Goal: Task Accomplishment & Management: Use online tool/utility

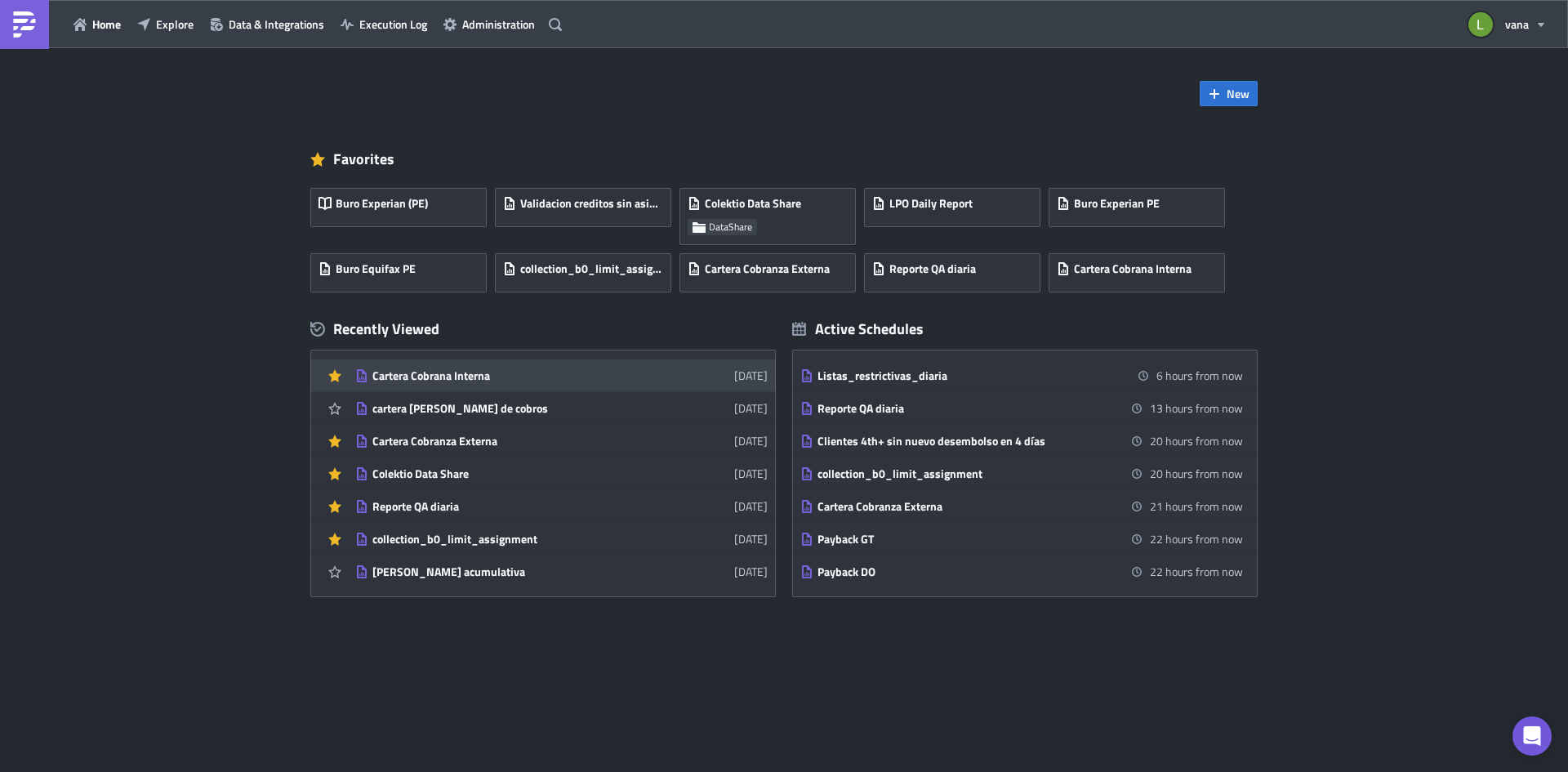
click at [491, 380] on div "Cartera Cobrana Interna" at bounding box center [515, 376] width 286 height 15
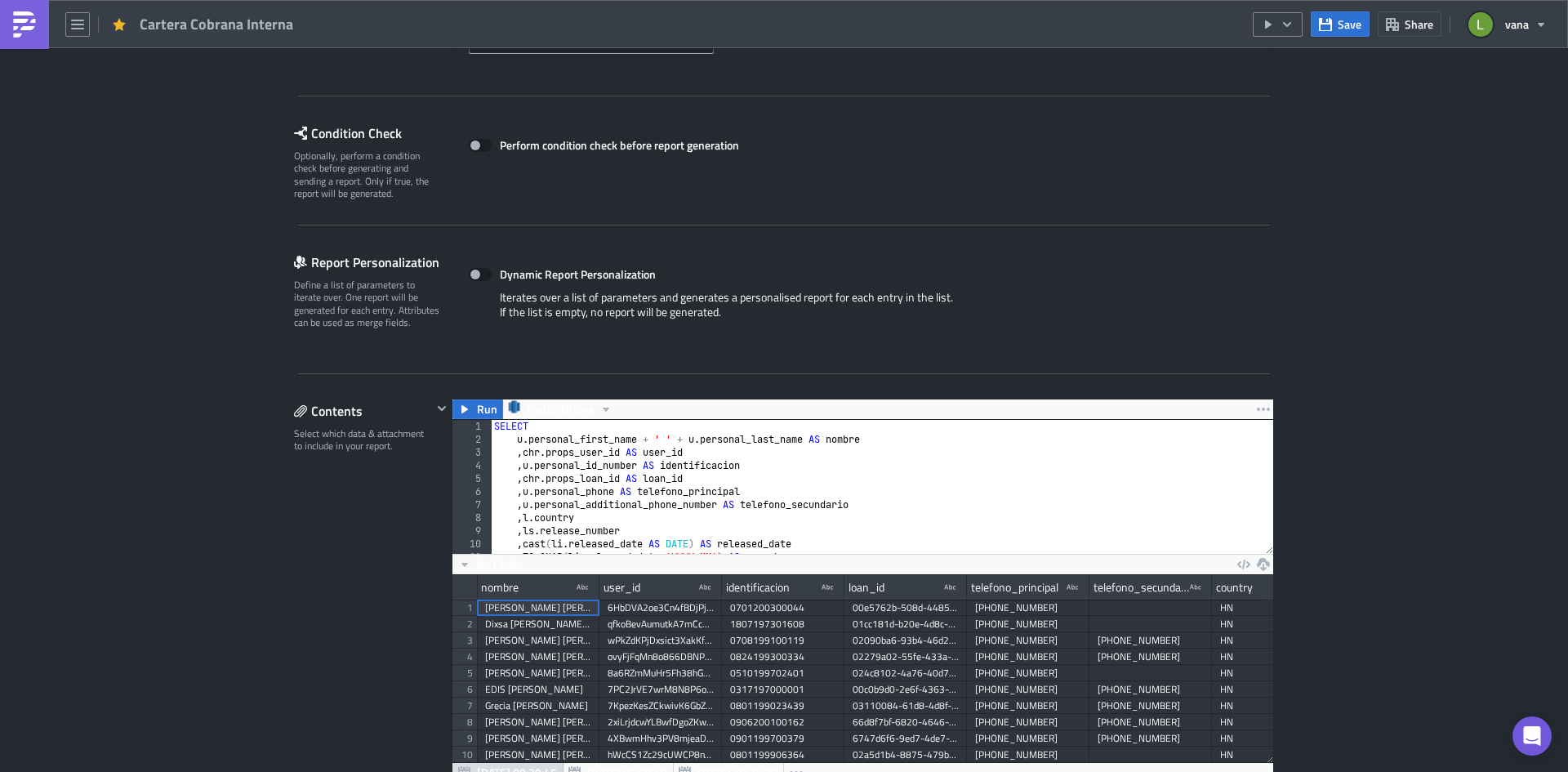
scroll to position [409, 0]
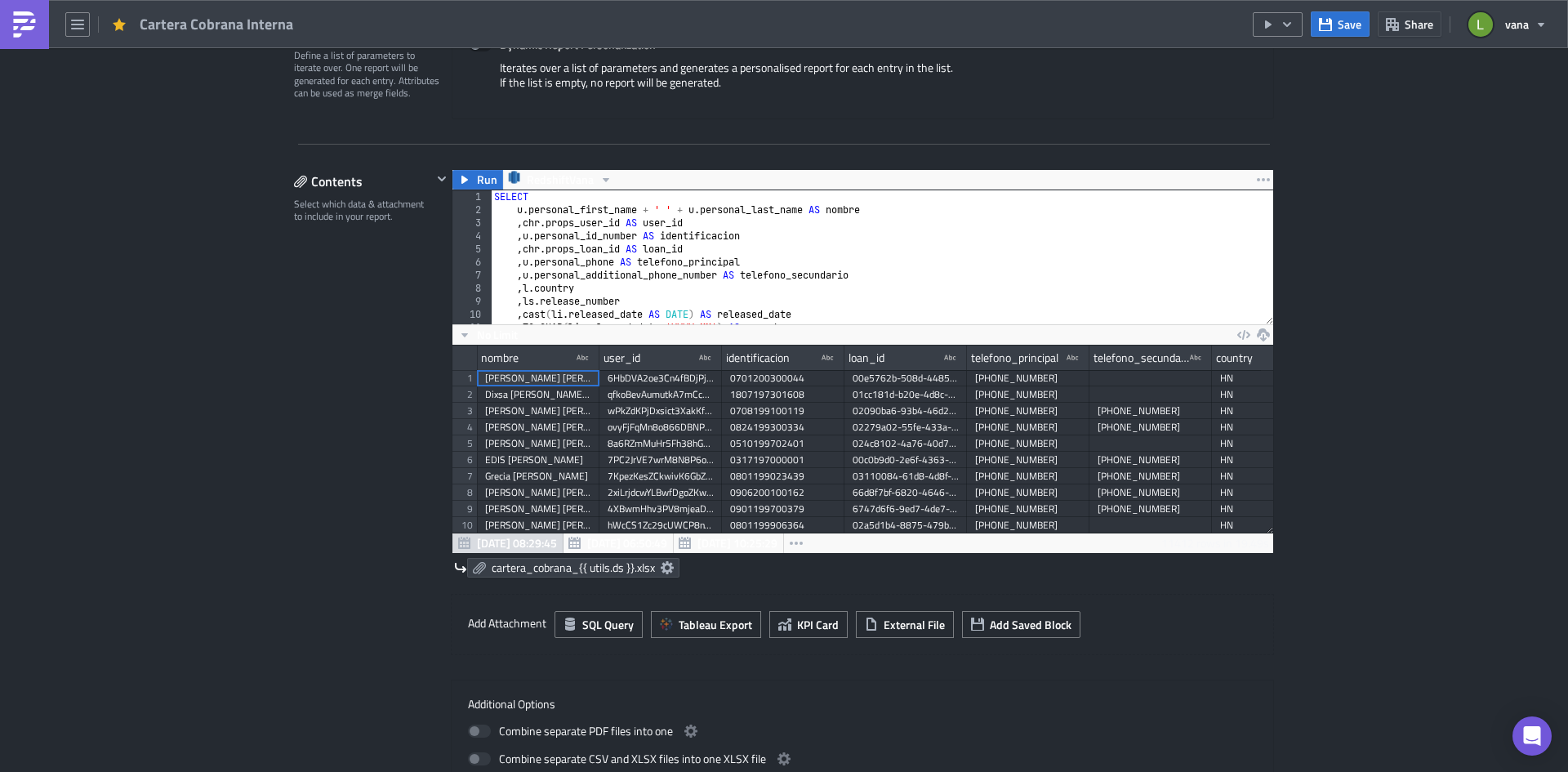
click at [32, 17] on img at bounding box center [25, 25] width 27 height 27
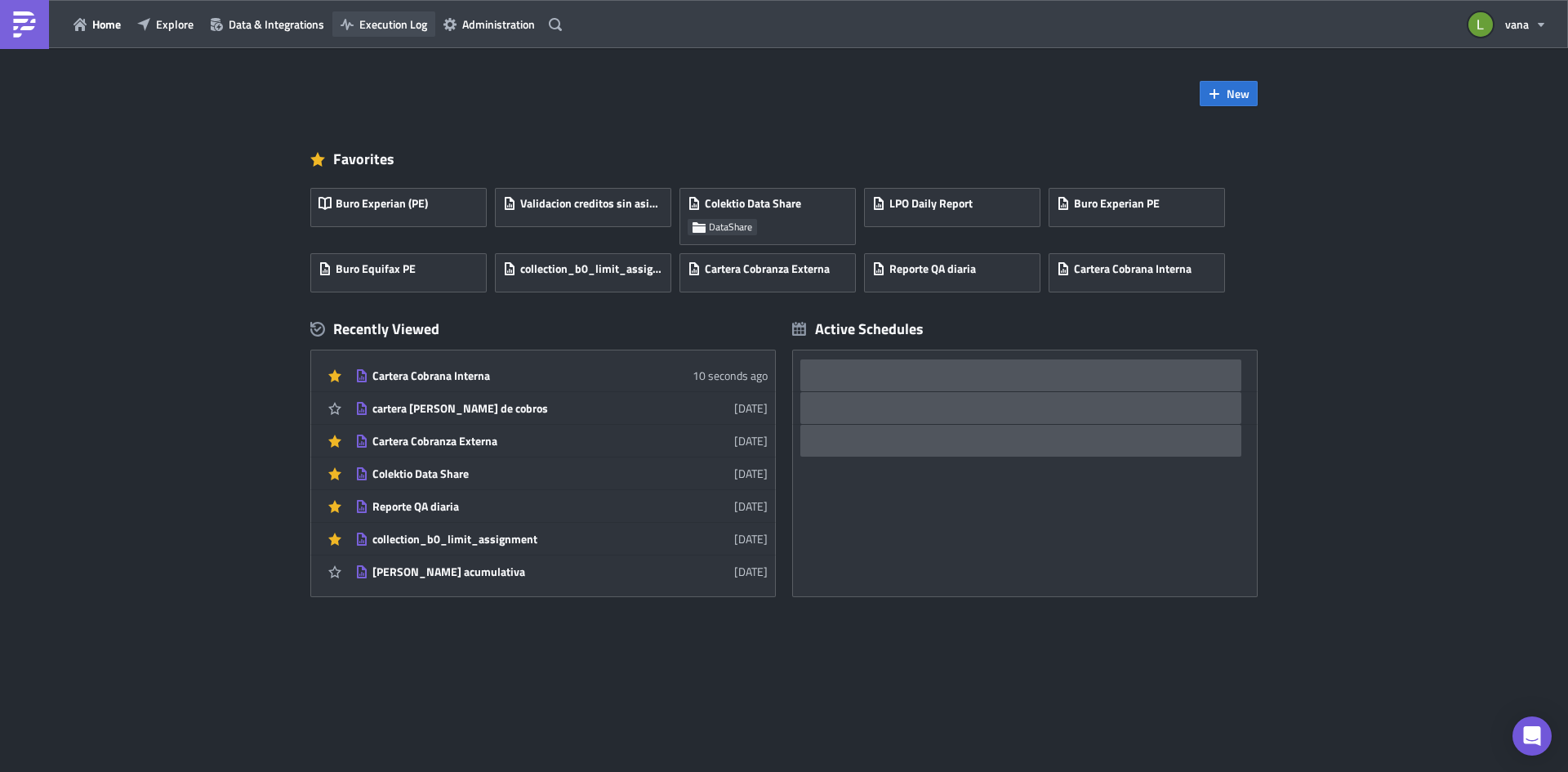
click at [378, 27] on span "Execution Log" at bounding box center [394, 24] width 68 height 17
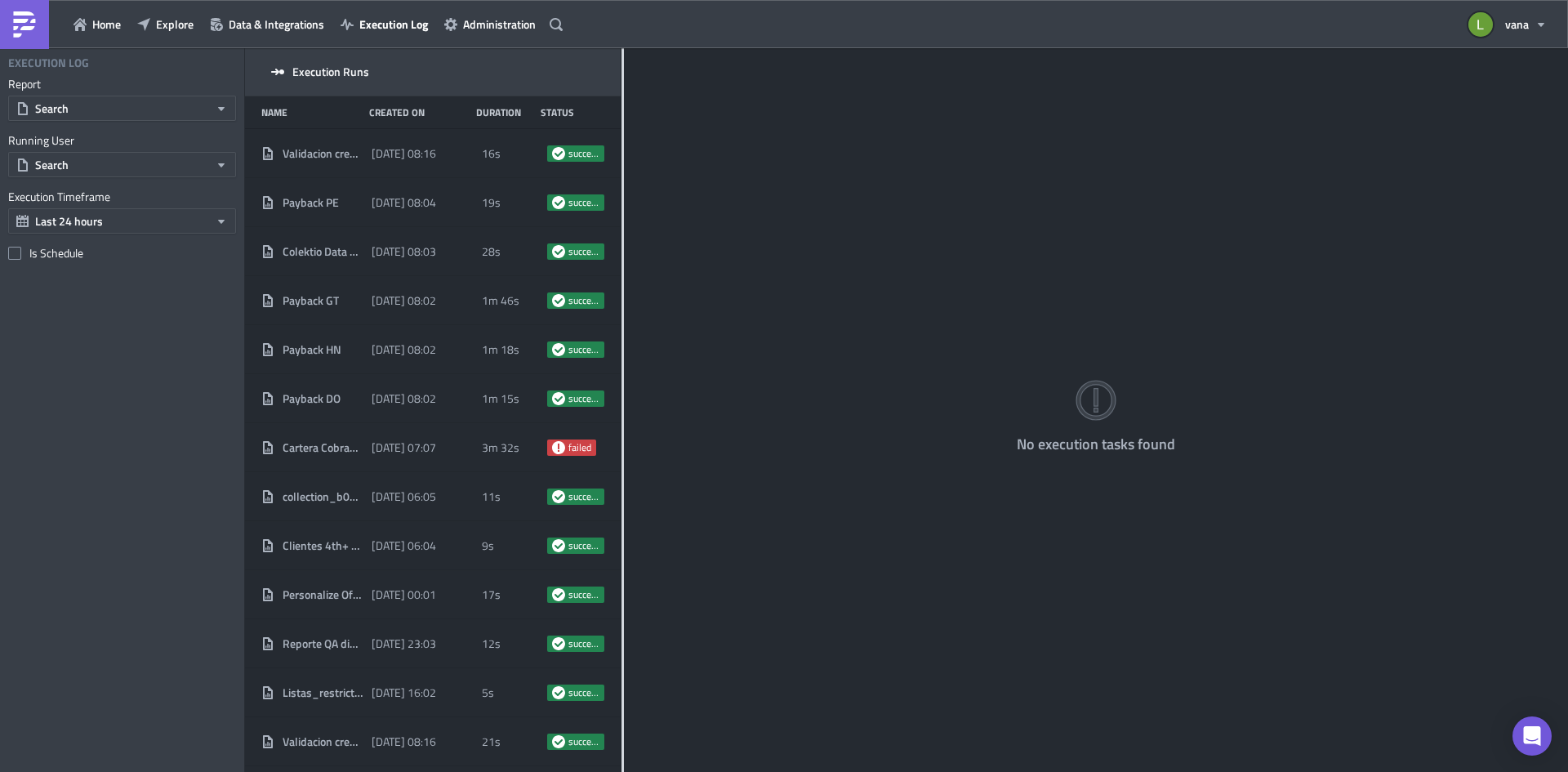
drag, startPoint x: 510, startPoint y: 90, endPoint x: 733, endPoint y: 102, distance: 223.3
click at [624, 102] on div at bounding box center [622, 411] width 2 height 726
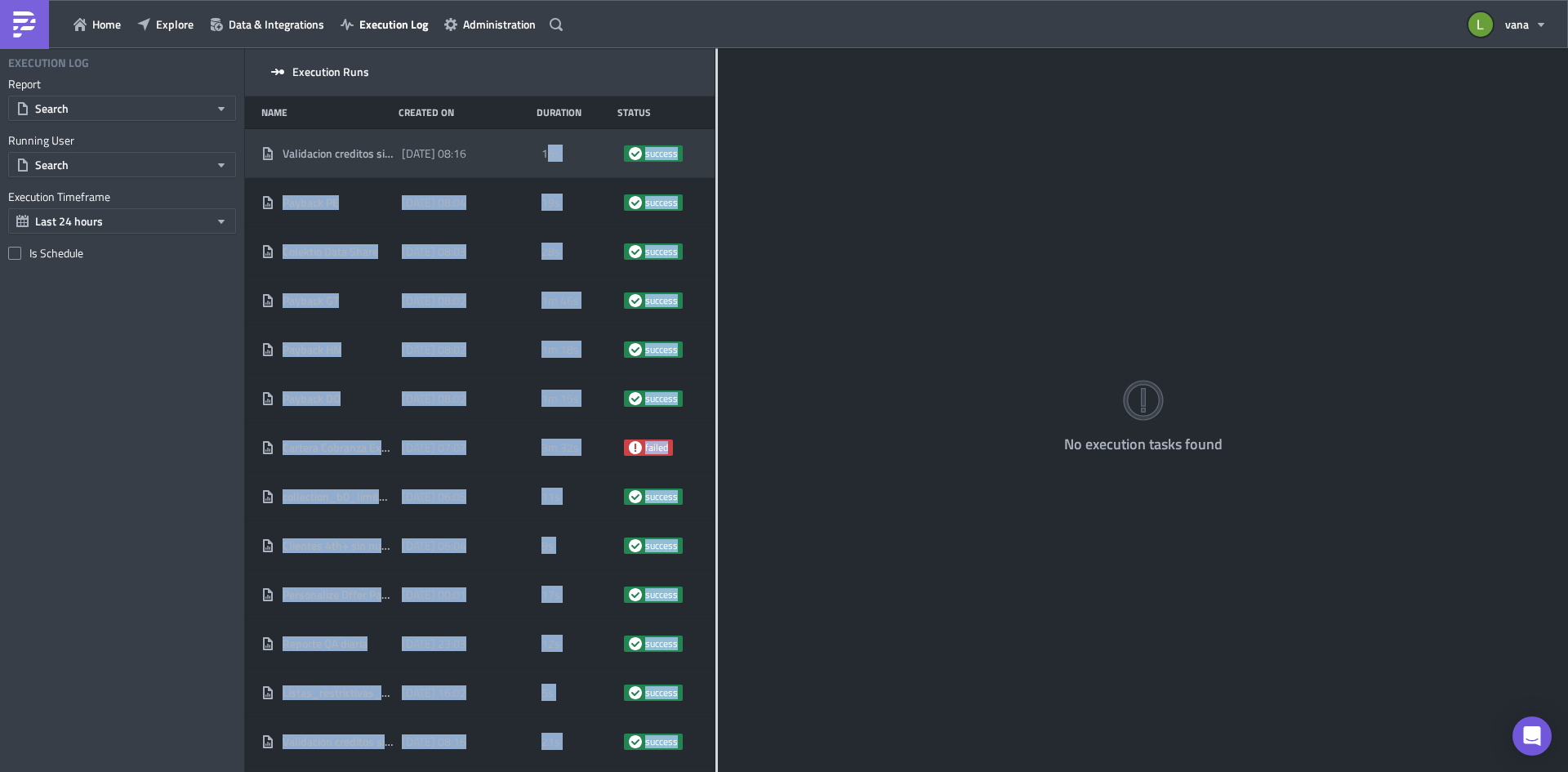
drag, startPoint x: 759, startPoint y: 102, endPoint x: 520, endPoint y: 146, distance: 243.0
click at [542, 145] on div "Execution Runs Name Created On Duration Status Validacion creditos sin asignar …" at bounding box center [907, 411] width 1323 height 726
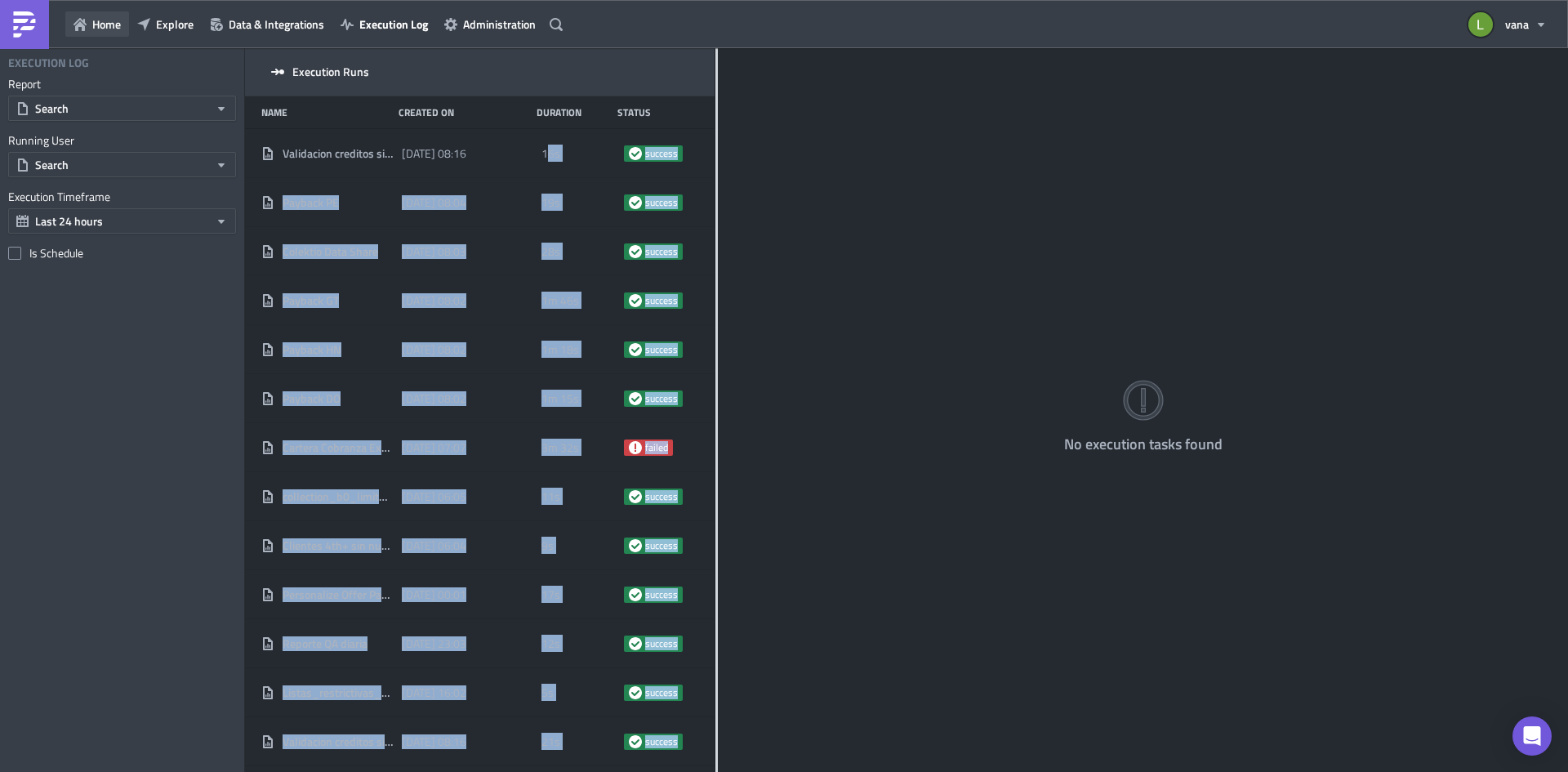
click at [115, 32] on button "Home" at bounding box center [97, 24] width 64 height 26
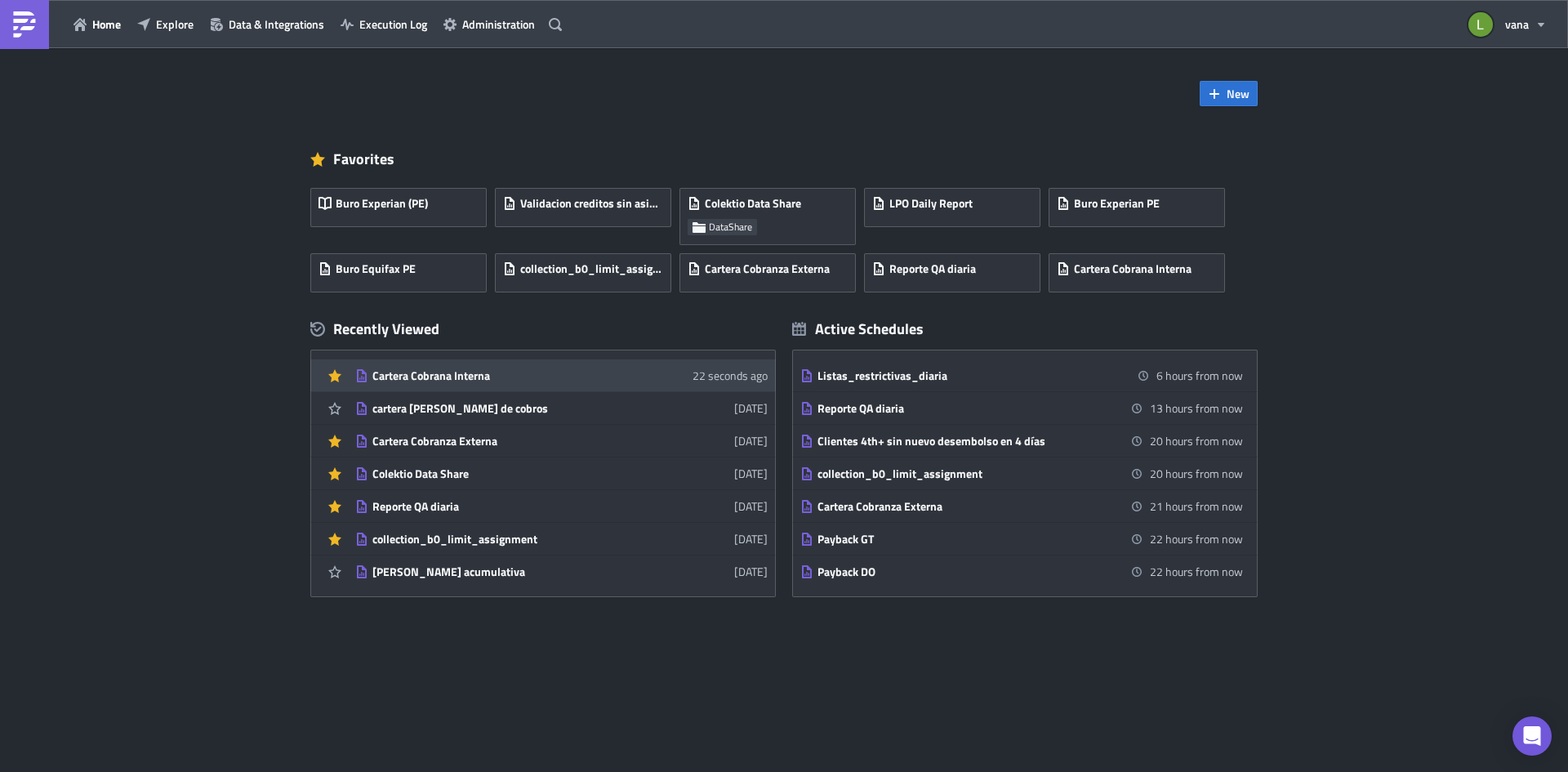
click at [426, 377] on div "Cartera Cobrana Interna" at bounding box center [515, 376] width 286 height 15
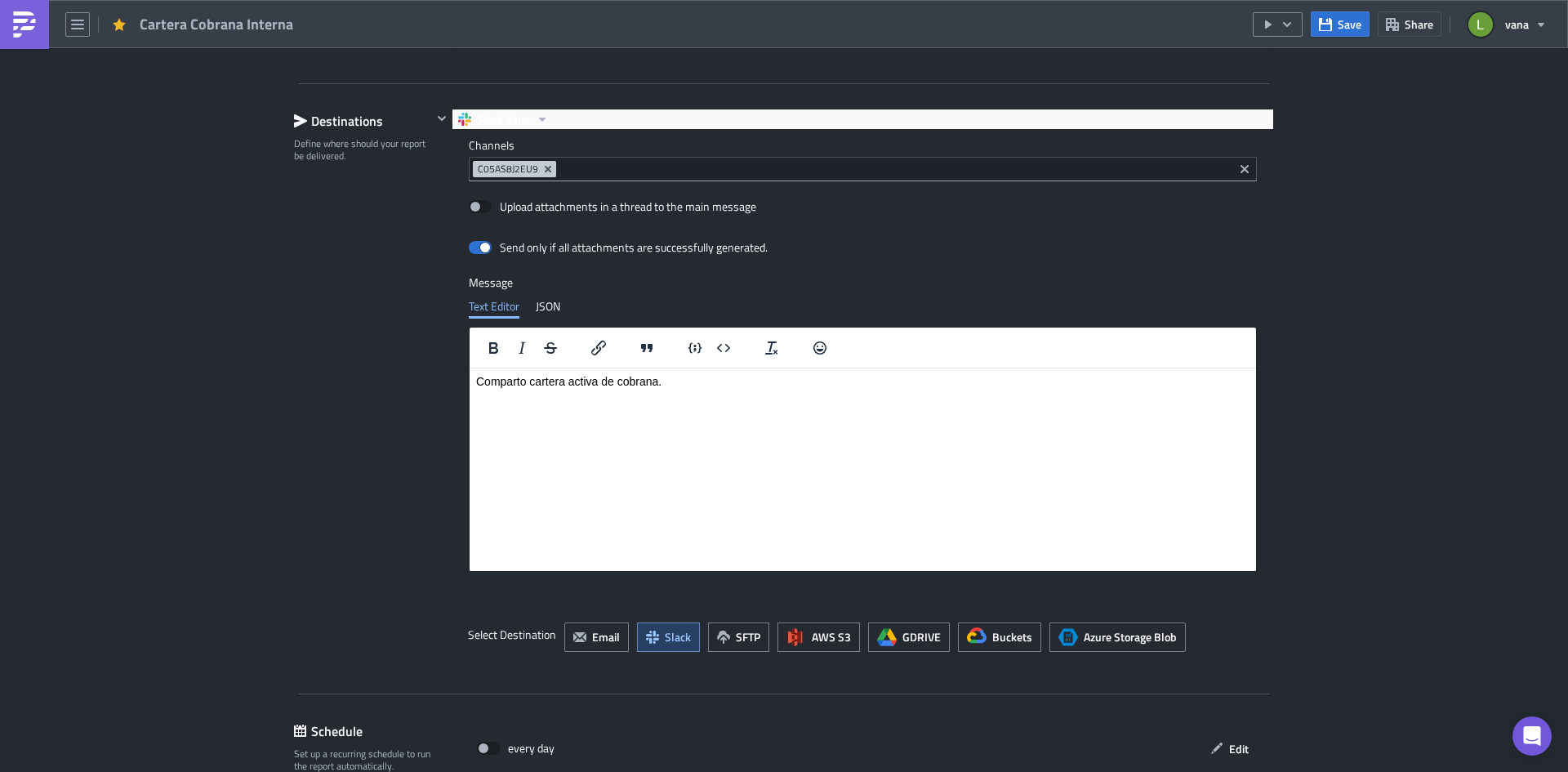
scroll to position [1340, 0]
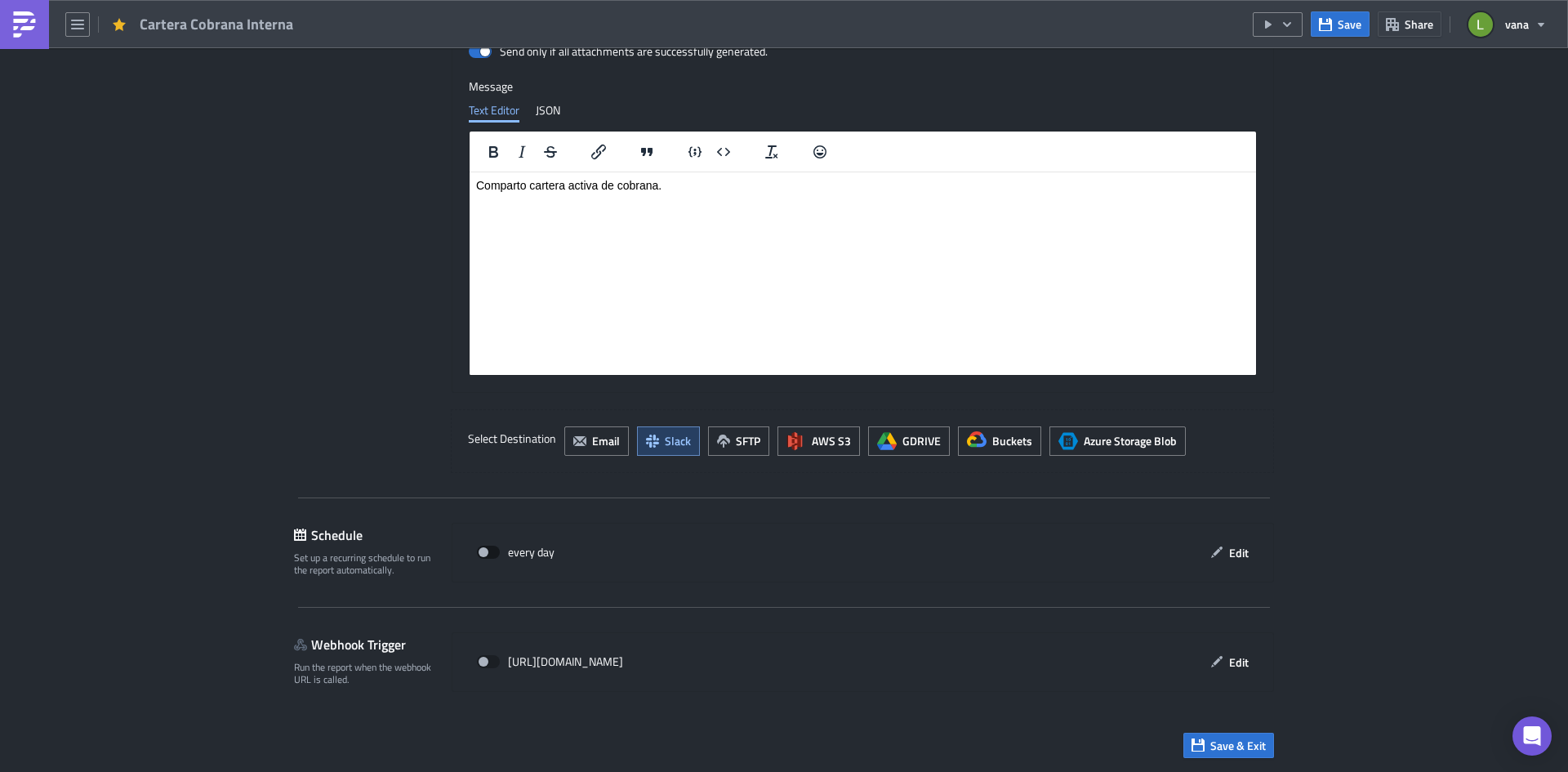
click at [487, 554] on span at bounding box center [488, 552] width 23 height 13
click at [487, 554] on input "checkbox" at bounding box center [485, 552] width 11 height 11
checkbox input "true"
click at [1220, 561] on button "Edit" at bounding box center [1229, 552] width 55 height 26
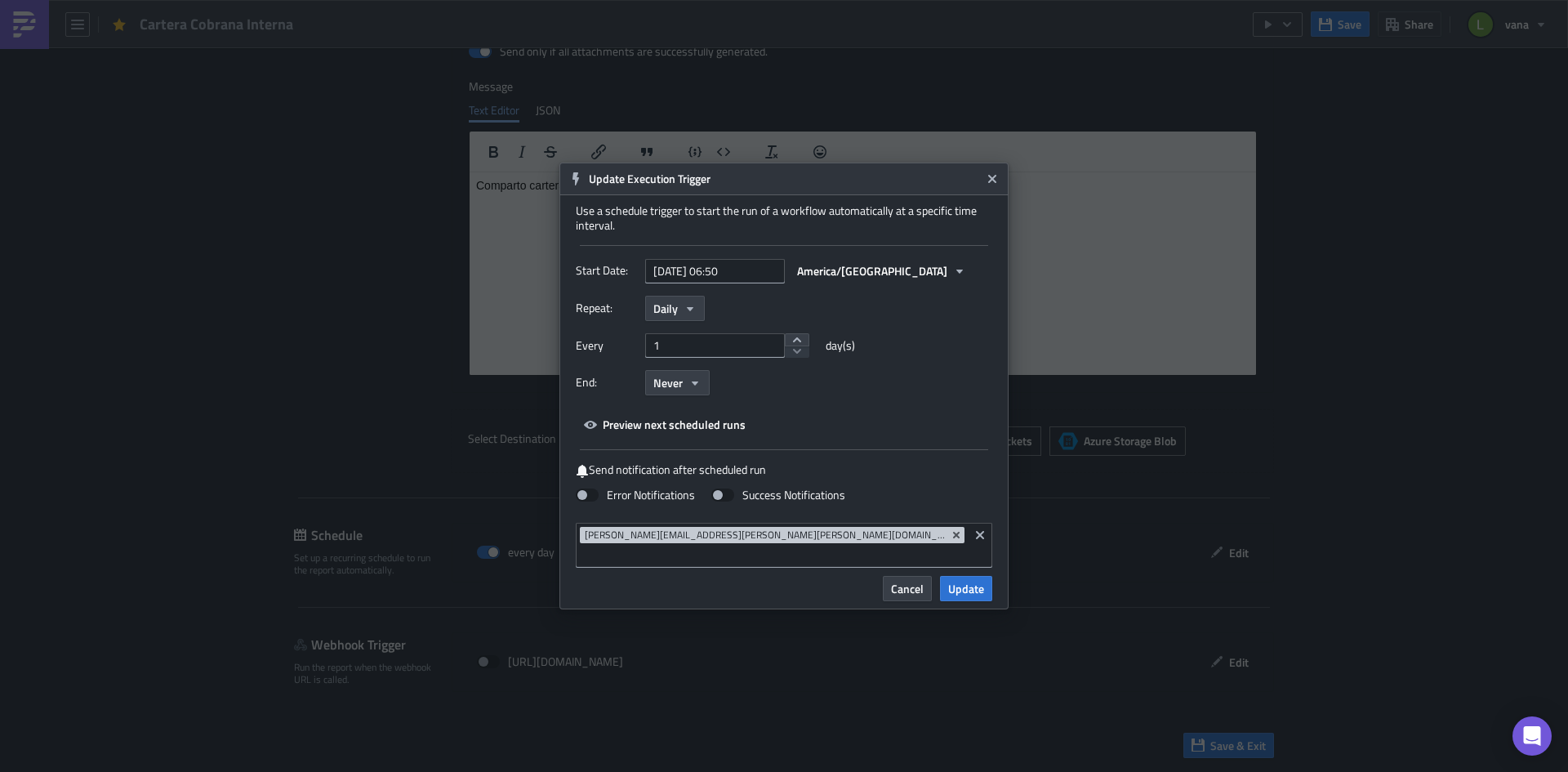
click at [974, 581] on span "Update" at bounding box center [965, 589] width 36 height 17
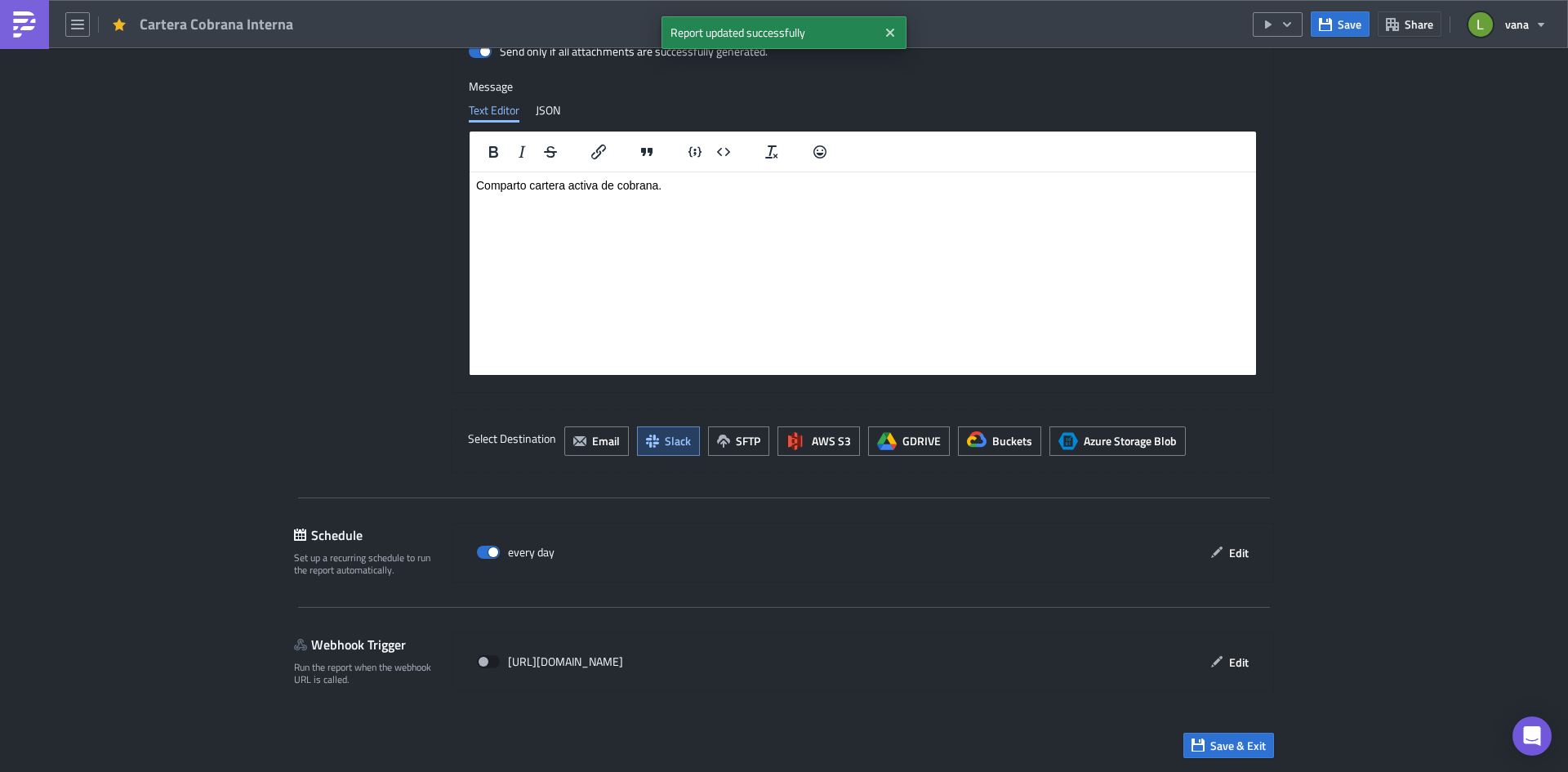
click at [1338, 8] on div "Save Share vana" at bounding box center [1404, 24] width 303 height 48
click at [1347, 29] on span "Save" at bounding box center [1349, 24] width 24 height 17
click at [31, 17] on img at bounding box center [25, 25] width 27 height 27
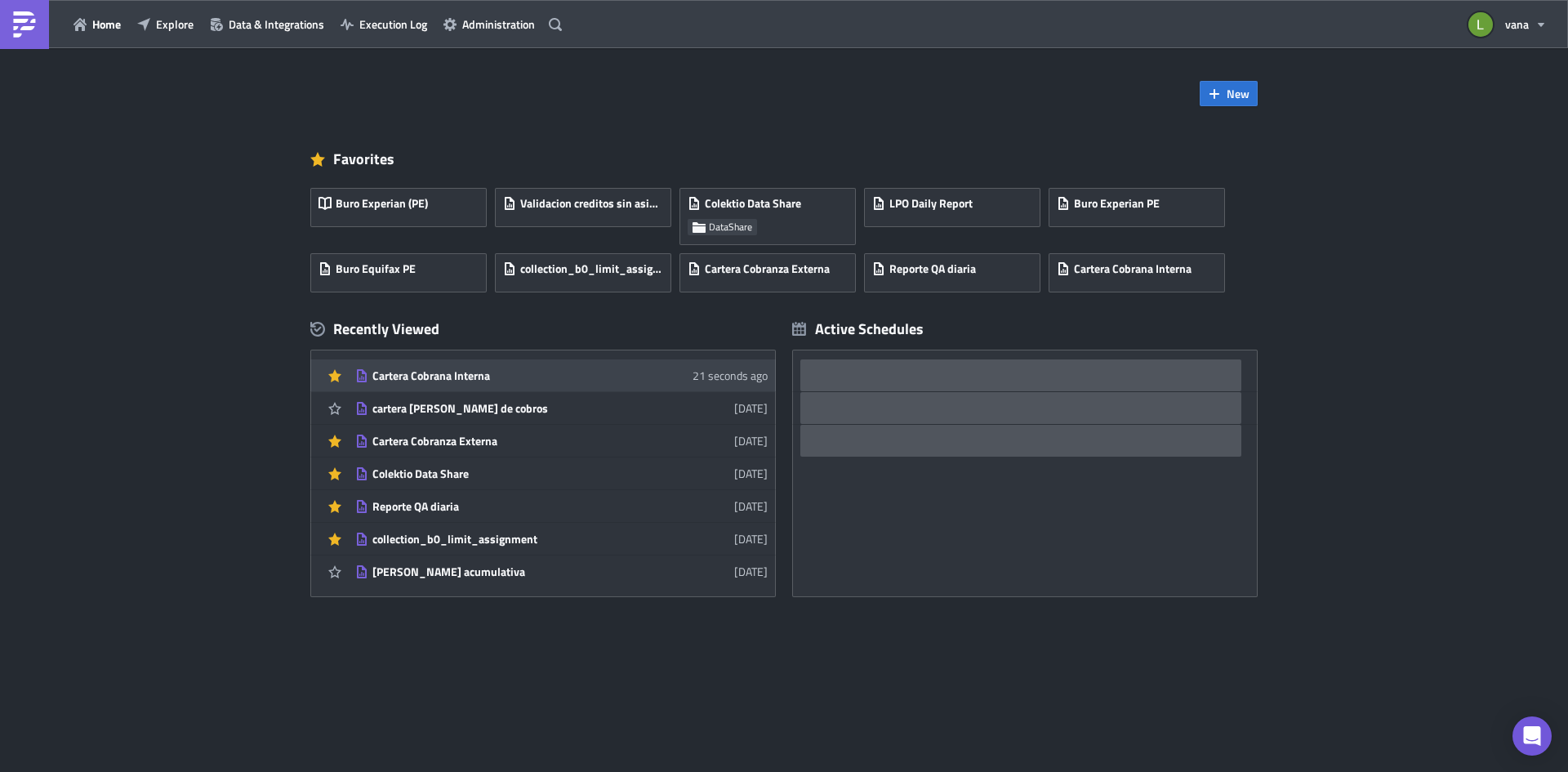
click at [472, 372] on div "Cartera Cobrana Interna" at bounding box center [515, 376] width 286 height 15
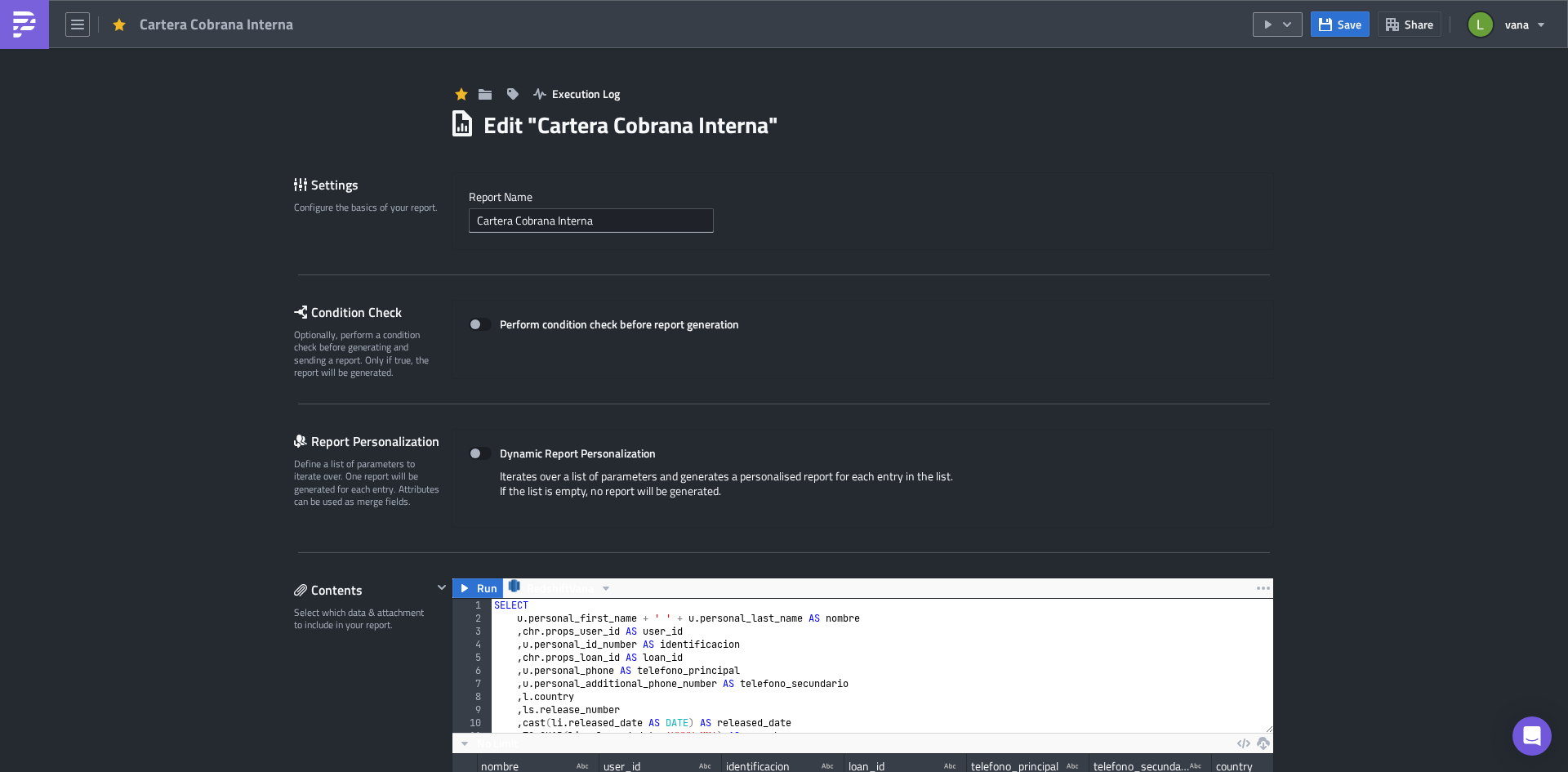
click at [1299, 32] on button "button" at bounding box center [1277, 25] width 50 height 25
click at [1290, 89] on div "Run Report" at bounding box center [1327, 90] width 128 height 17
